Goal: Navigation & Orientation: Find specific page/section

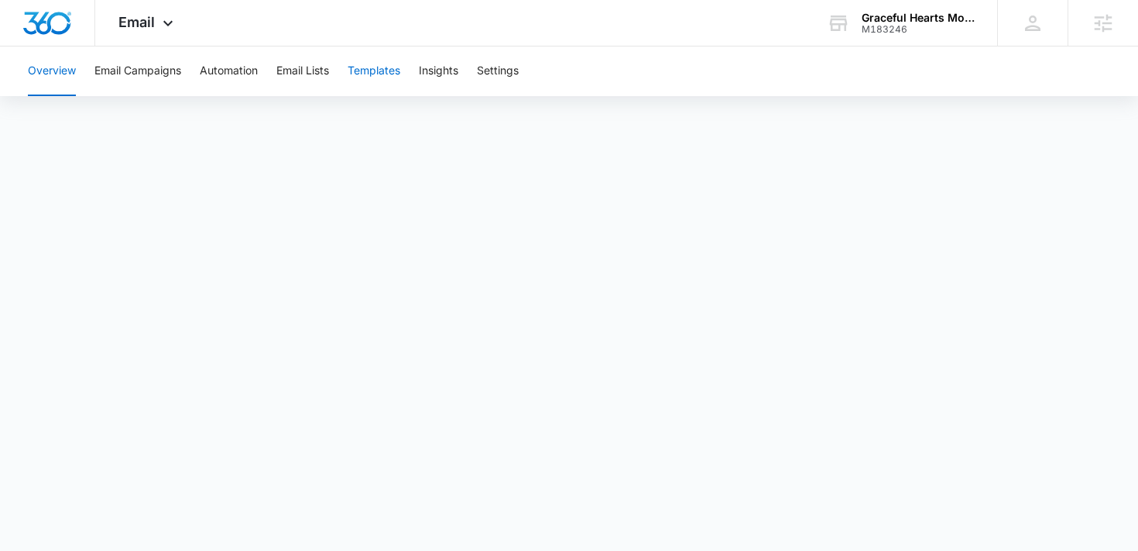
click at [383, 70] on button "Templates" at bounding box center [374, 71] width 53 height 50
click at [163, 22] on icon at bounding box center [168, 27] width 19 height 19
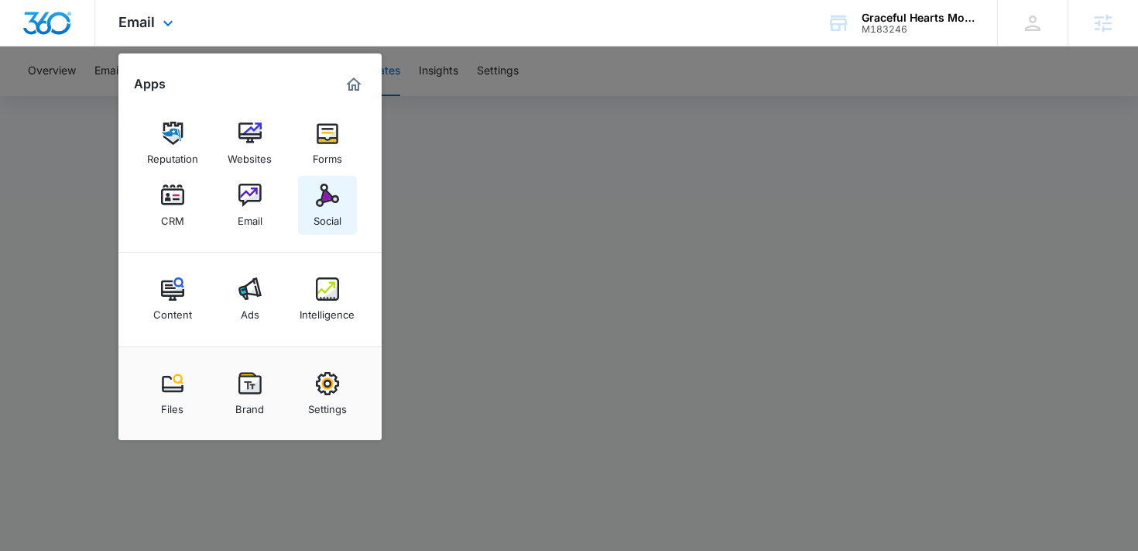
click at [324, 199] on img at bounding box center [327, 195] width 23 height 23
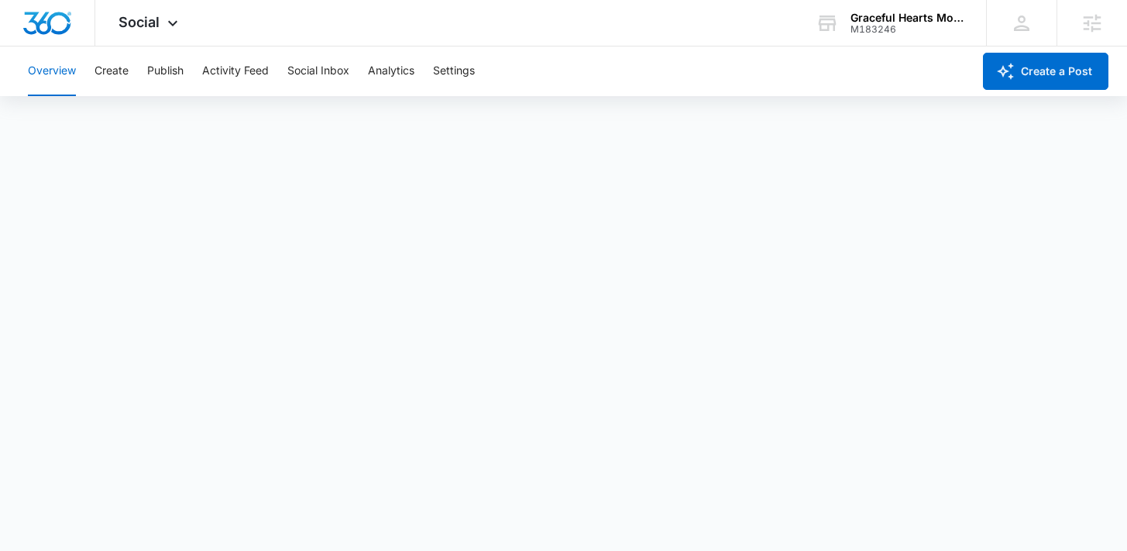
scroll to position [4, 0]
click at [113, 81] on button "Create" at bounding box center [111, 71] width 34 height 50
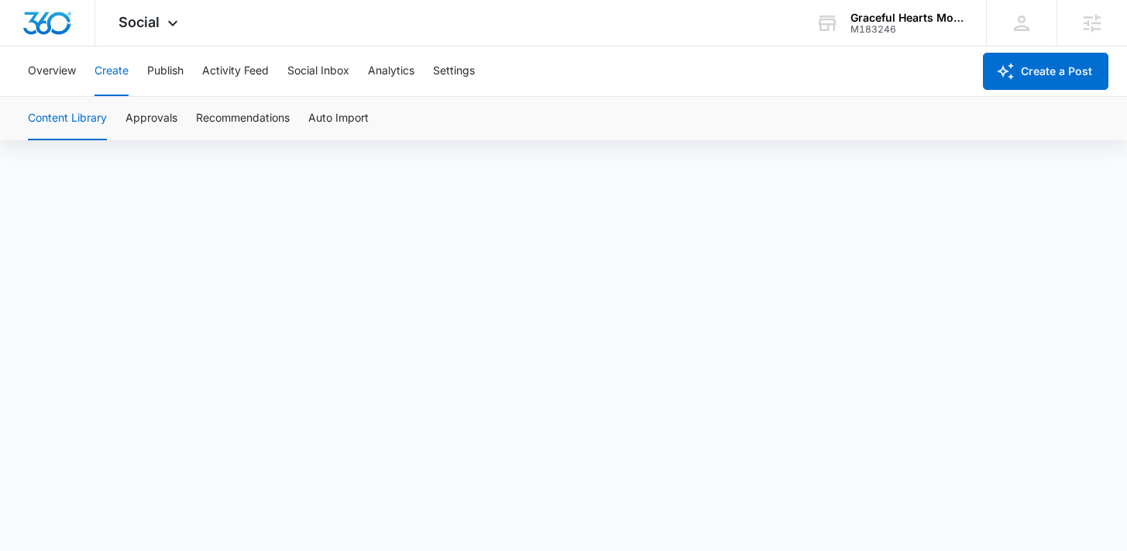
scroll to position [11, 0]
click at [168, 76] on button "Publish" at bounding box center [165, 71] width 36 height 50
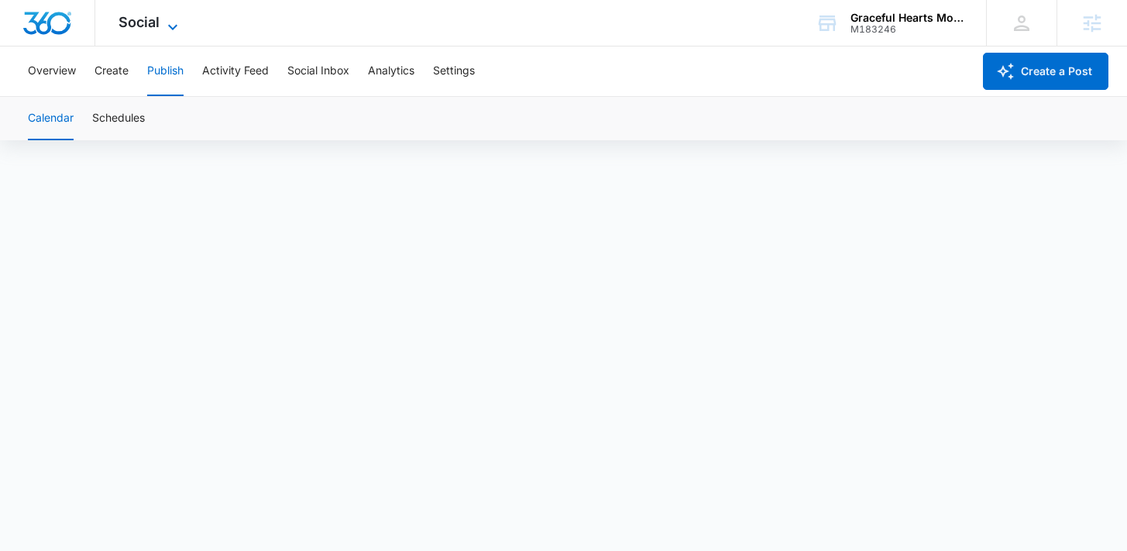
click at [137, 21] on span "Social" at bounding box center [138, 22] width 41 height 16
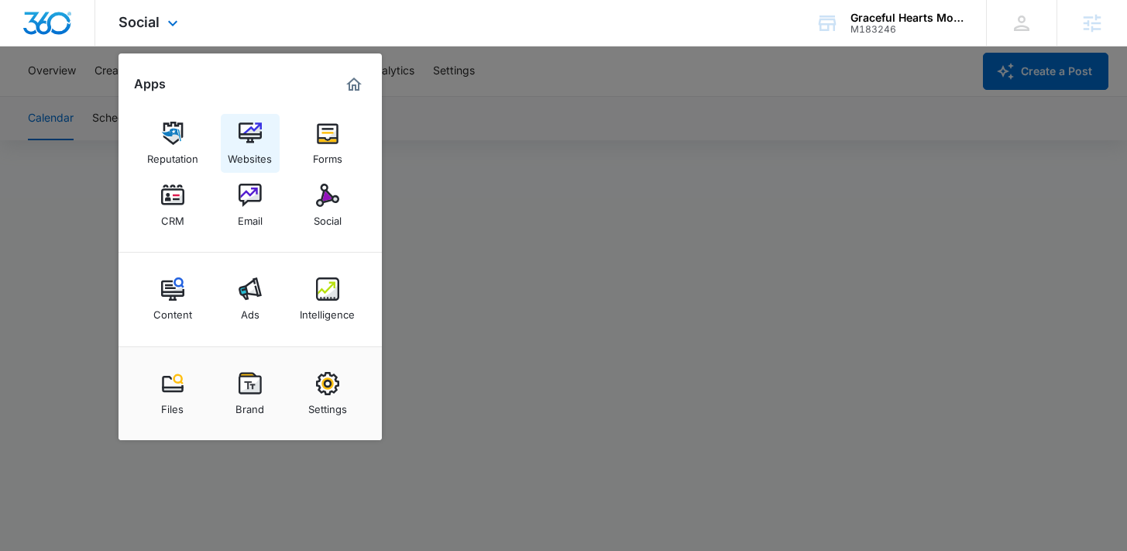
click at [264, 125] on link "Websites" at bounding box center [250, 143] width 59 height 59
